Goal: Task Accomplishment & Management: Use online tool/utility

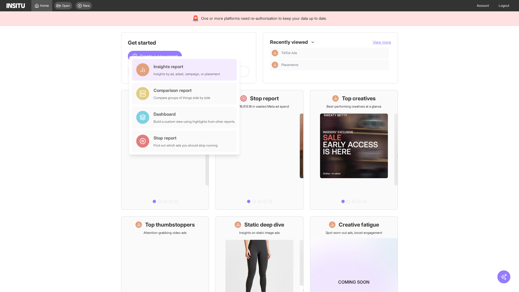
click at [186, 70] on div "Insights report Insights by ad, adset, campaign, or placement" at bounding box center [187, 69] width 67 height 13
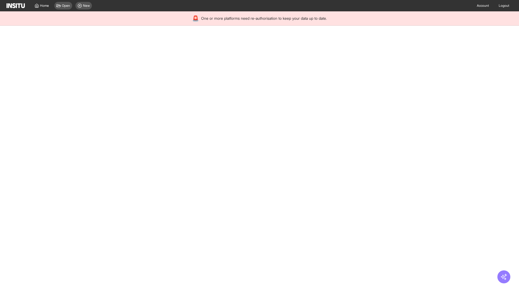
select select "**"
